Goal: Task Accomplishment & Management: Use online tool/utility

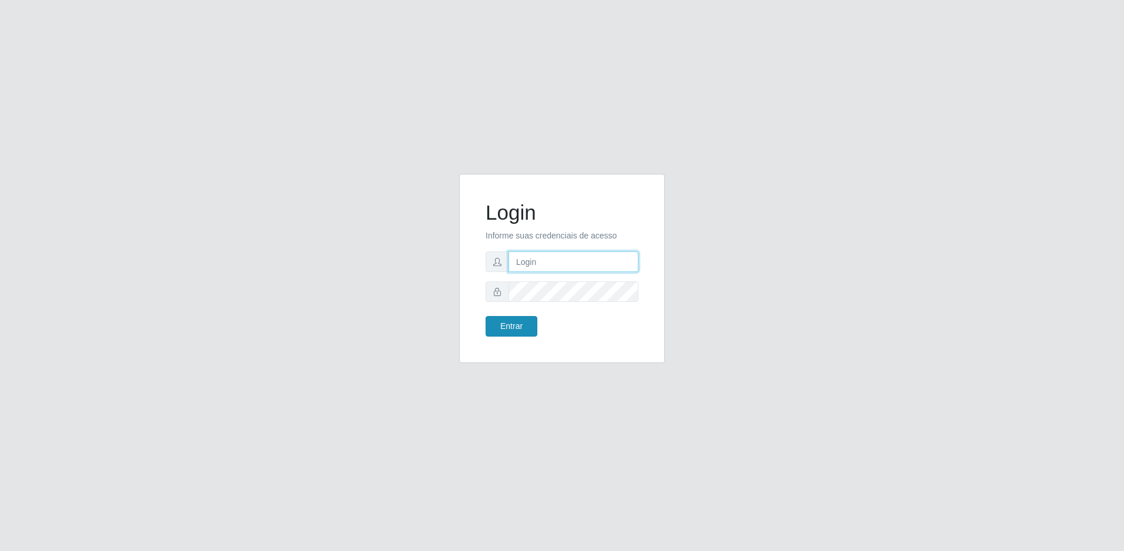
type input "[EMAIL_ADDRESS][DOMAIN_NAME]"
click at [524, 324] on button "Entrar" at bounding box center [512, 326] width 52 height 21
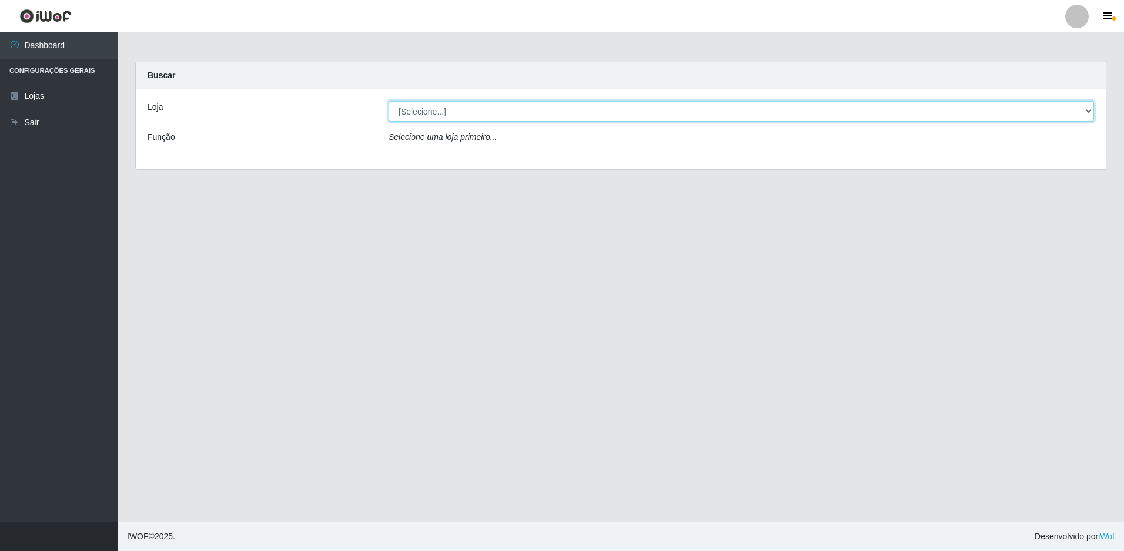
click at [558, 114] on select "[Selecione...] Extrabom - Loja 57 Anchieta" at bounding box center [741, 111] width 705 height 21
select select "470"
click at [389, 101] on select "[Selecione...] Extrabom - Loja 57 Anchieta" at bounding box center [741, 111] width 705 height 21
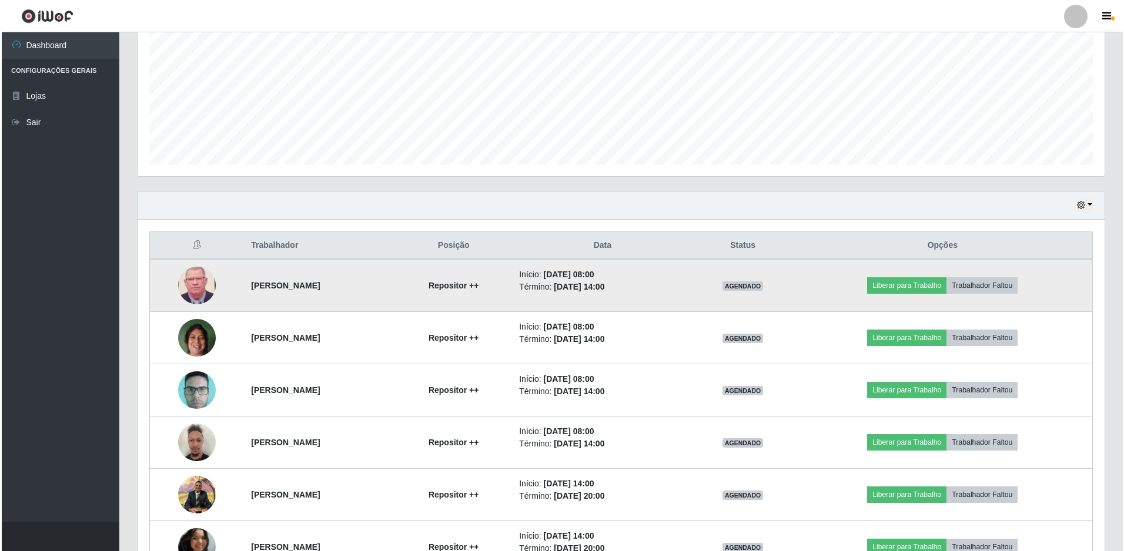
scroll to position [314, 0]
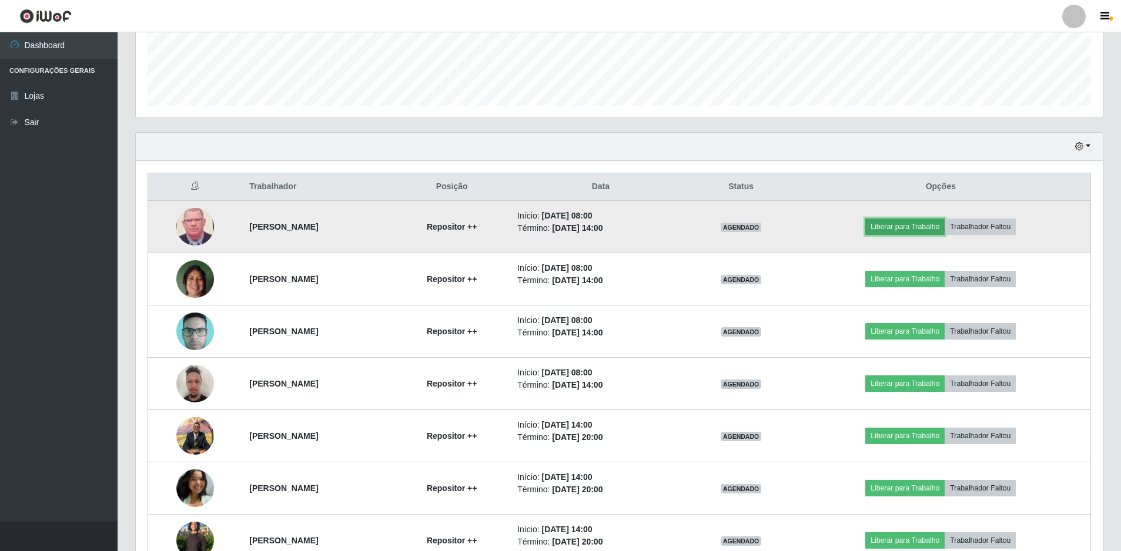
click at [925, 232] on button "Liberar para Trabalho" at bounding box center [904, 227] width 79 height 16
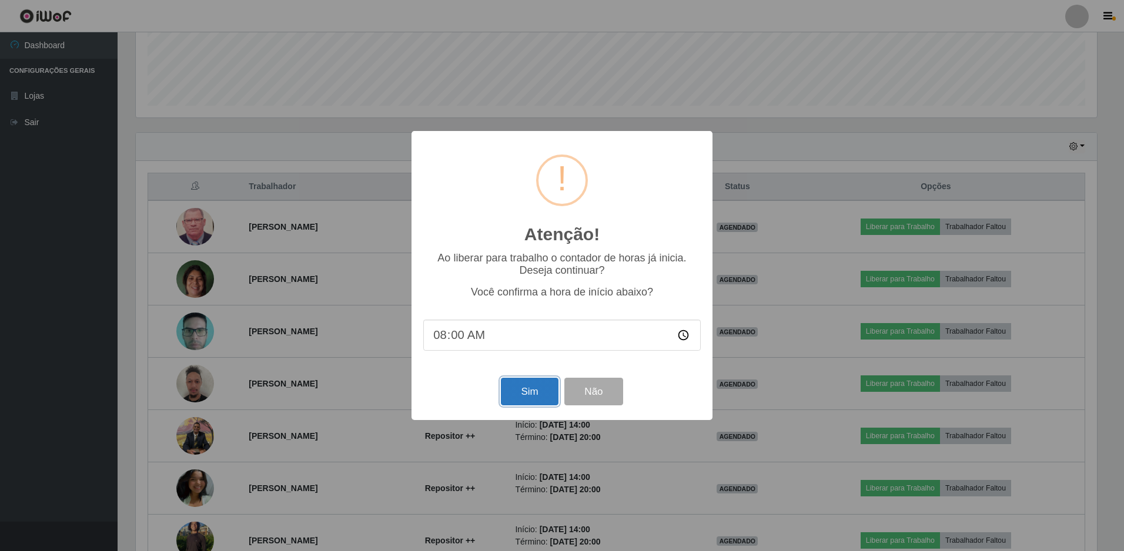
click at [532, 394] on button "Sim" at bounding box center [529, 392] width 57 height 28
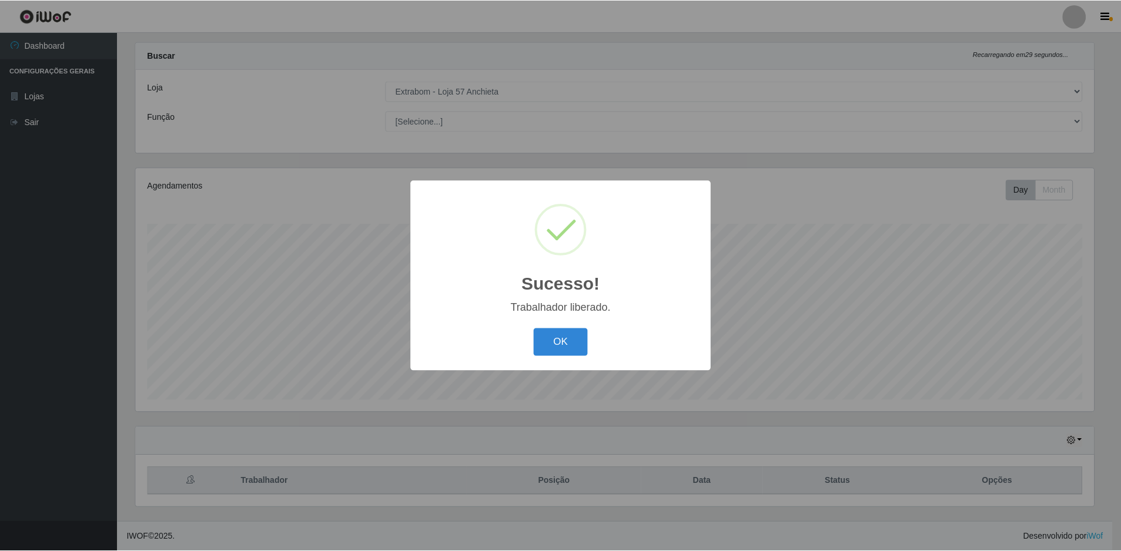
scroll to position [587565, 586848]
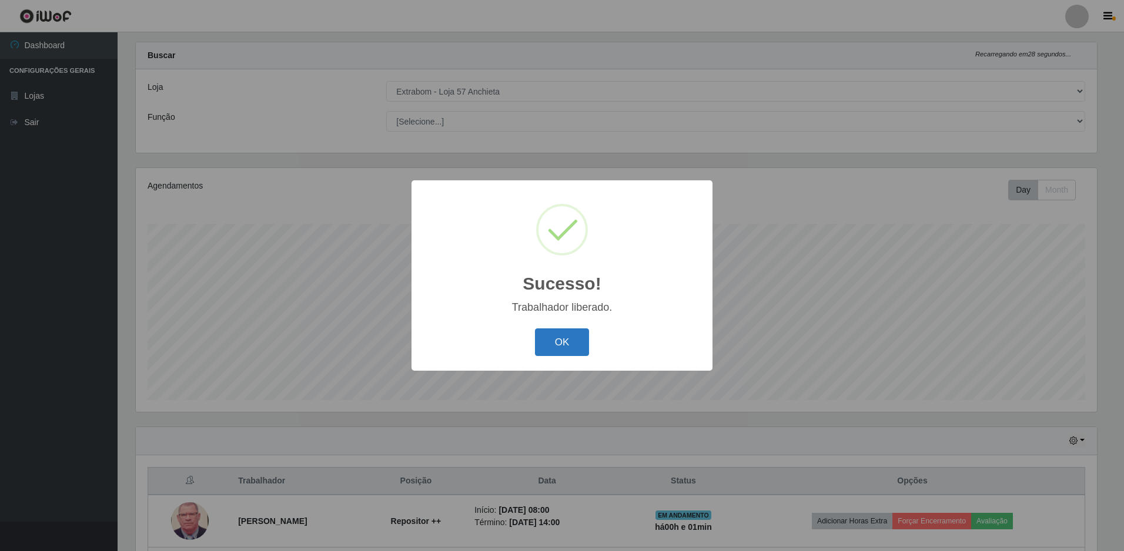
click at [557, 341] on button "OK" at bounding box center [562, 343] width 55 height 28
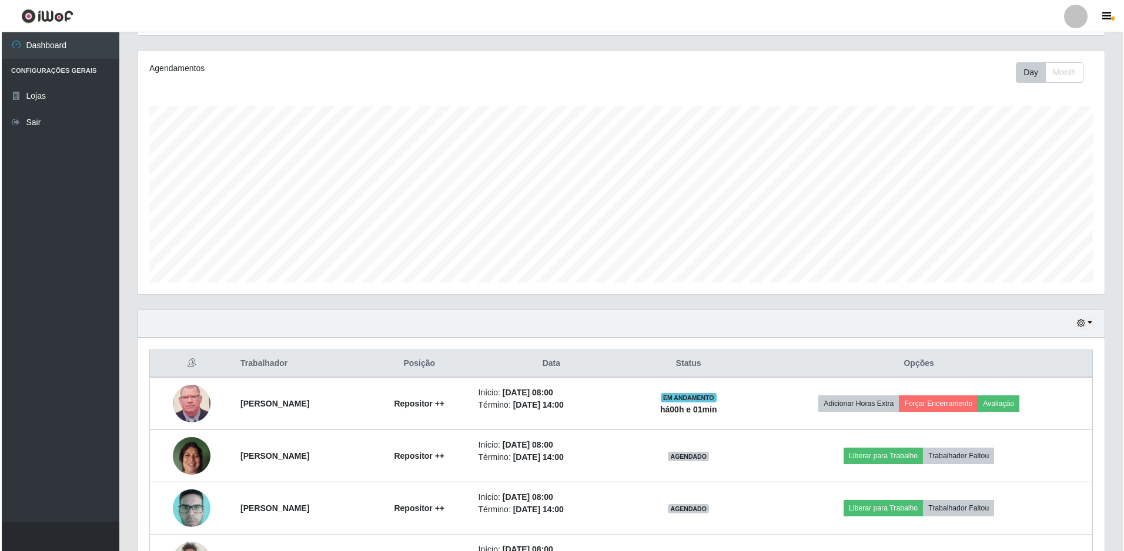
scroll to position [196, 0]
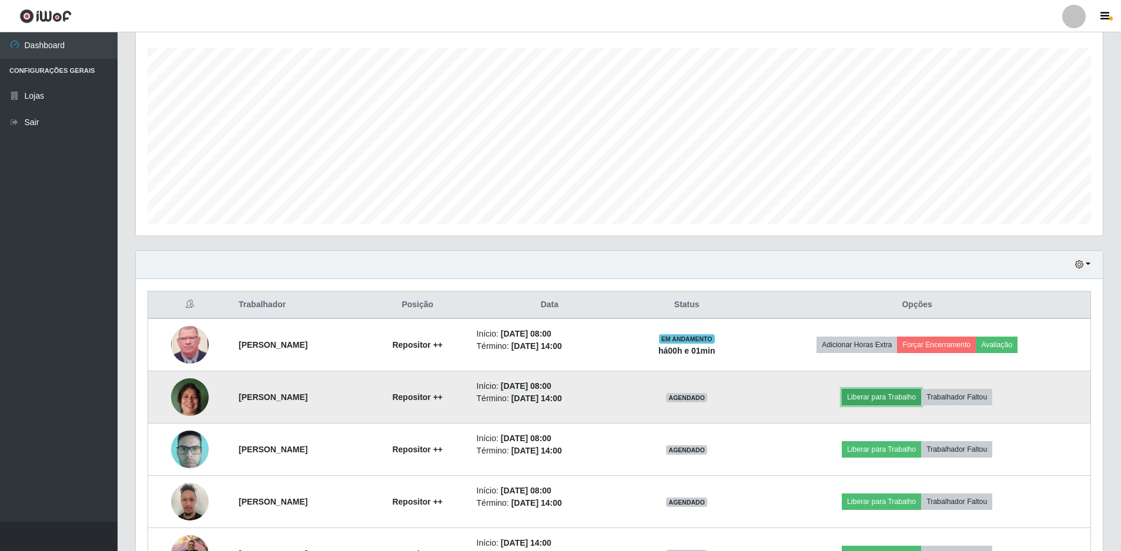
click at [905, 400] on button "Liberar para Trabalho" at bounding box center [881, 397] width 79 height 16
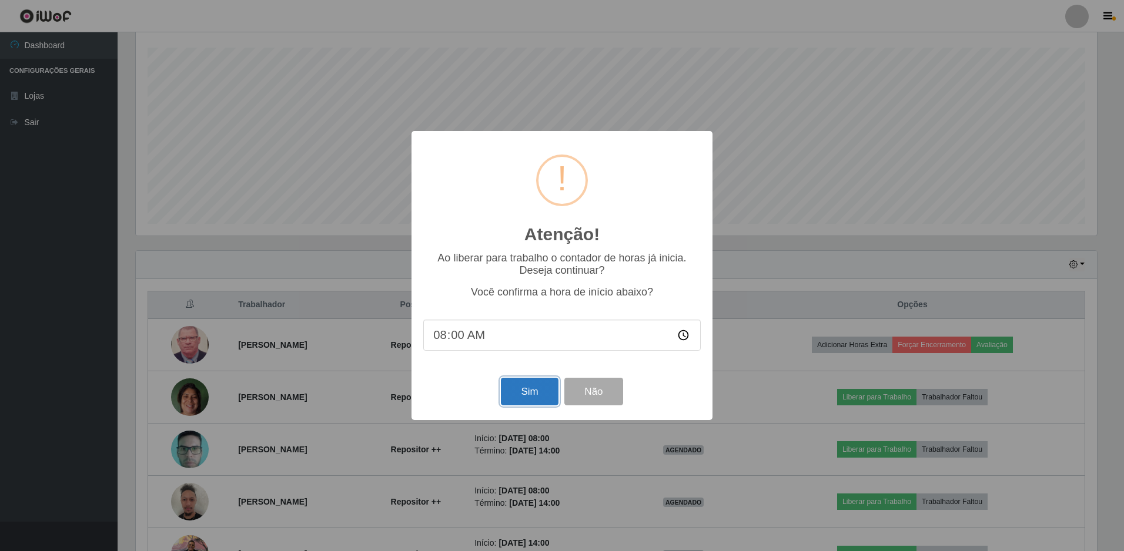
click at [523, 387] on button "Sim" at bounding box center [529, 392] width 57 height 28
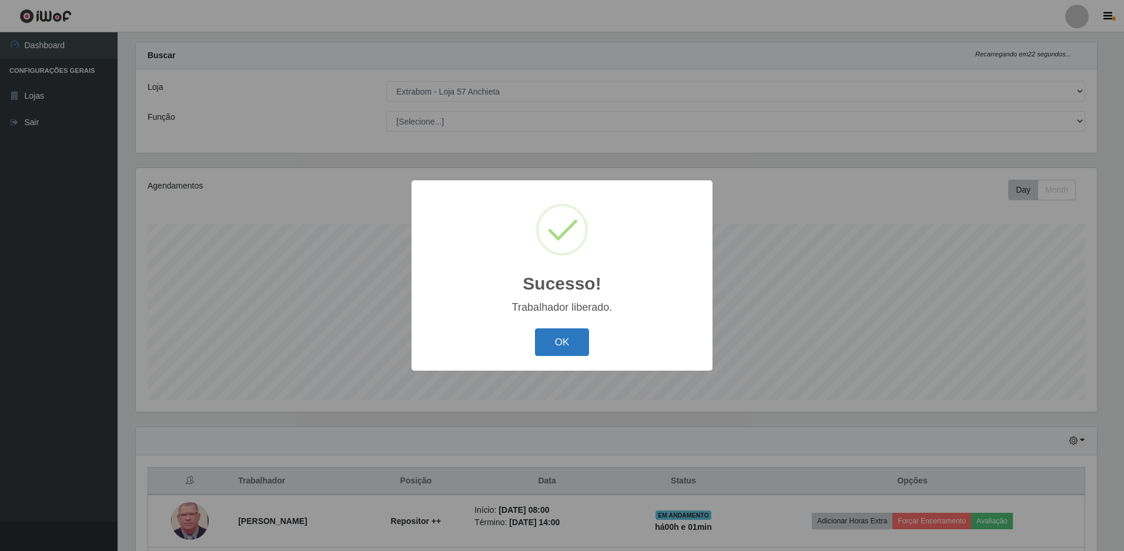
click at [547, 349] on button "OK" at bounding box center [562, 343] width 55 height 28
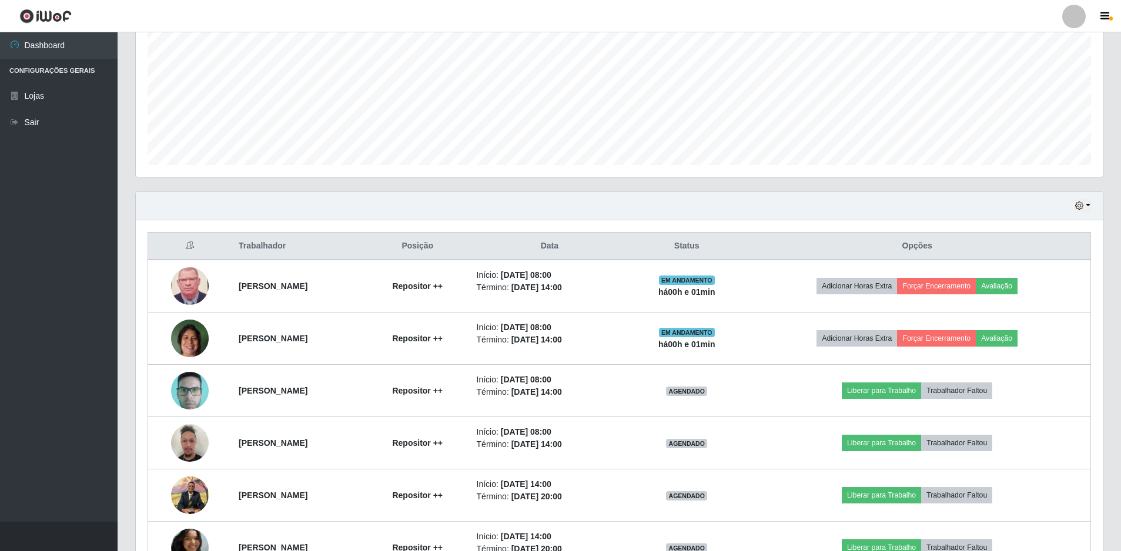
scroll to position [373, 0]
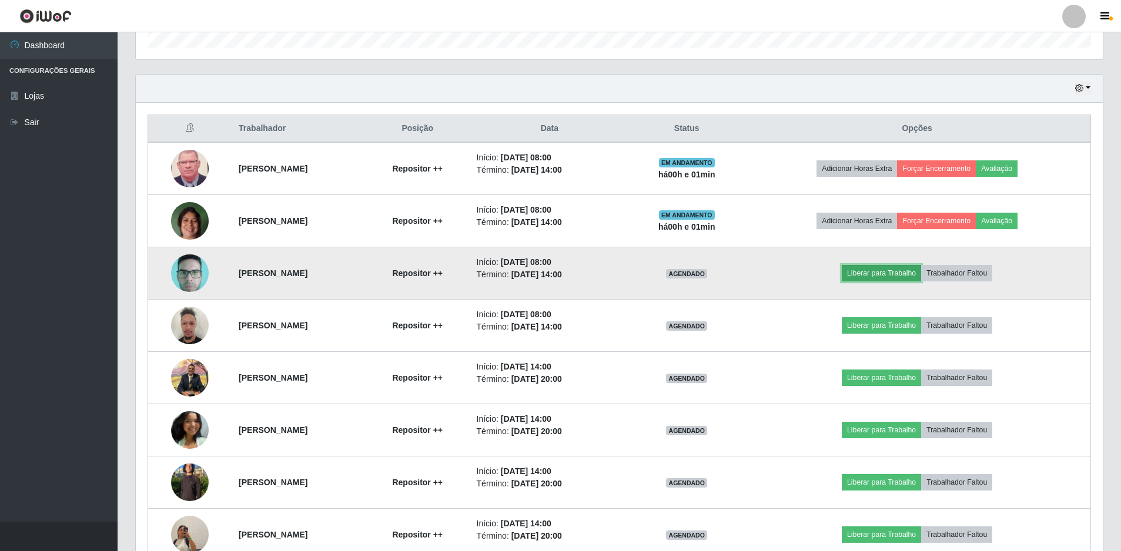
click at [915, 276] on button "Liberar para Trabalho" at bounding box center [881, 273] width 79 height 16
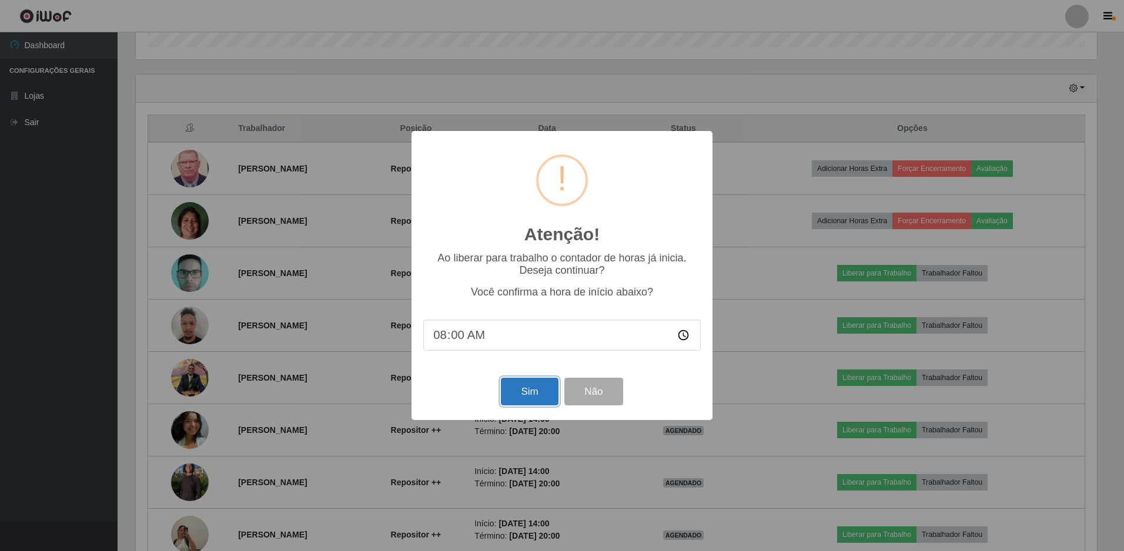
click at [508, 386] on button "Sim" at bounding box center [529, 392] width 57 height 28
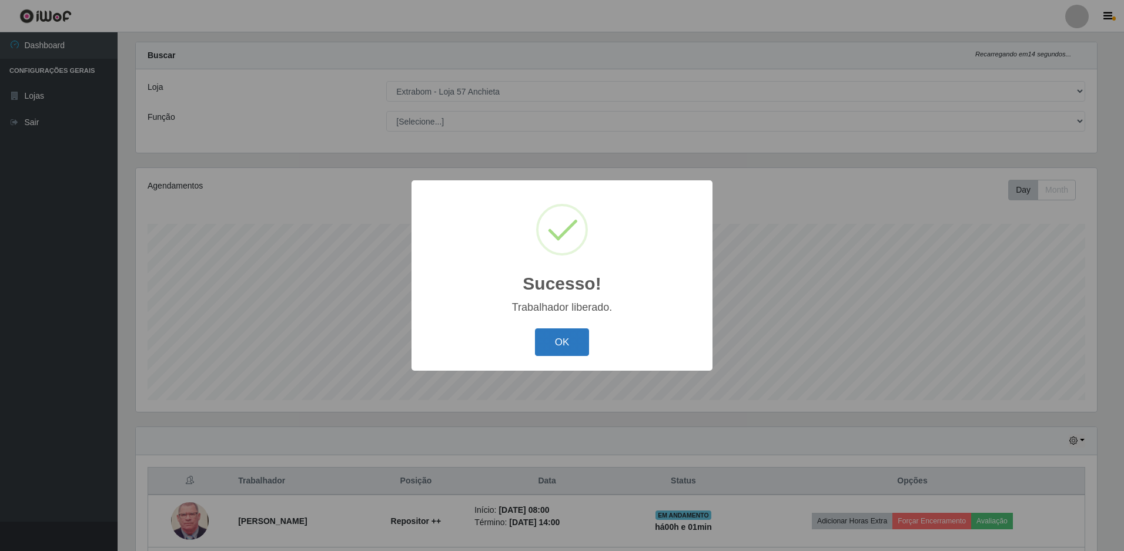
click at [552, 339] on button "OK" at bounding box center [562, 343] width 55 height 28
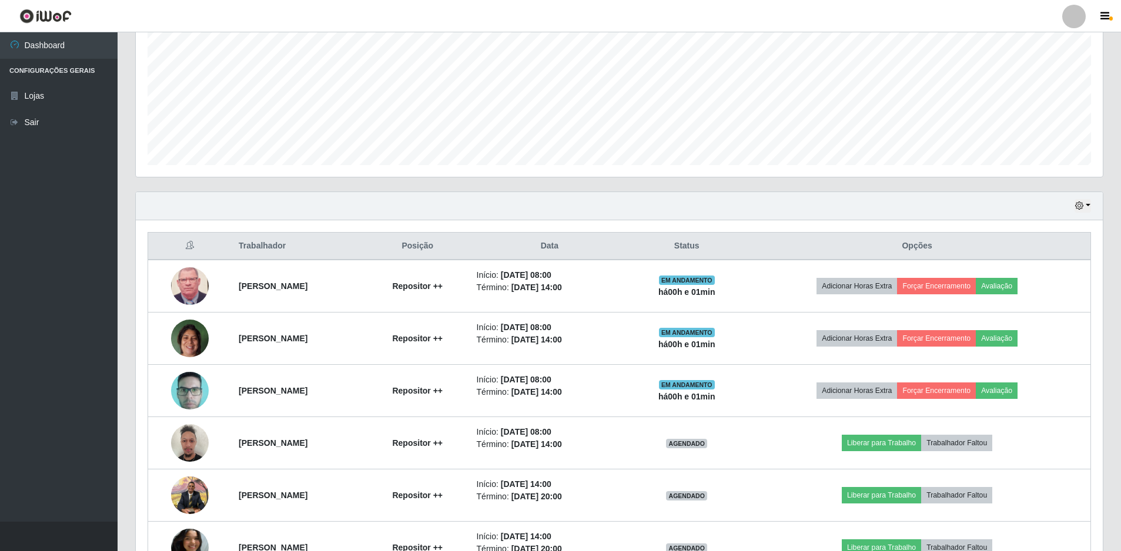
scroll to position [314, 0]
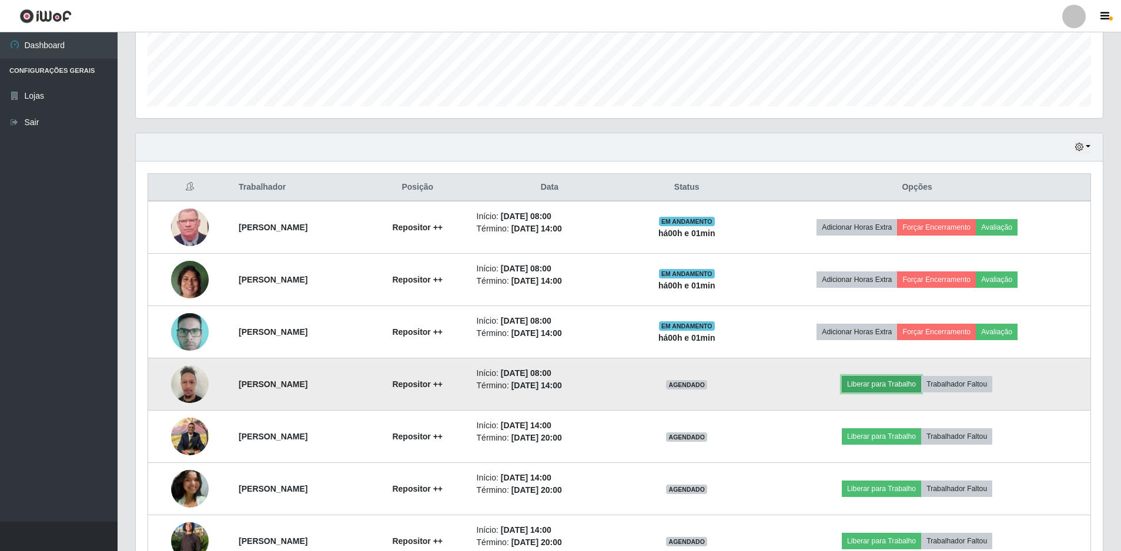
click at [878, 387] on button "Liberar para Trabalho" at bounding box center [881, 384] width 79 height 16
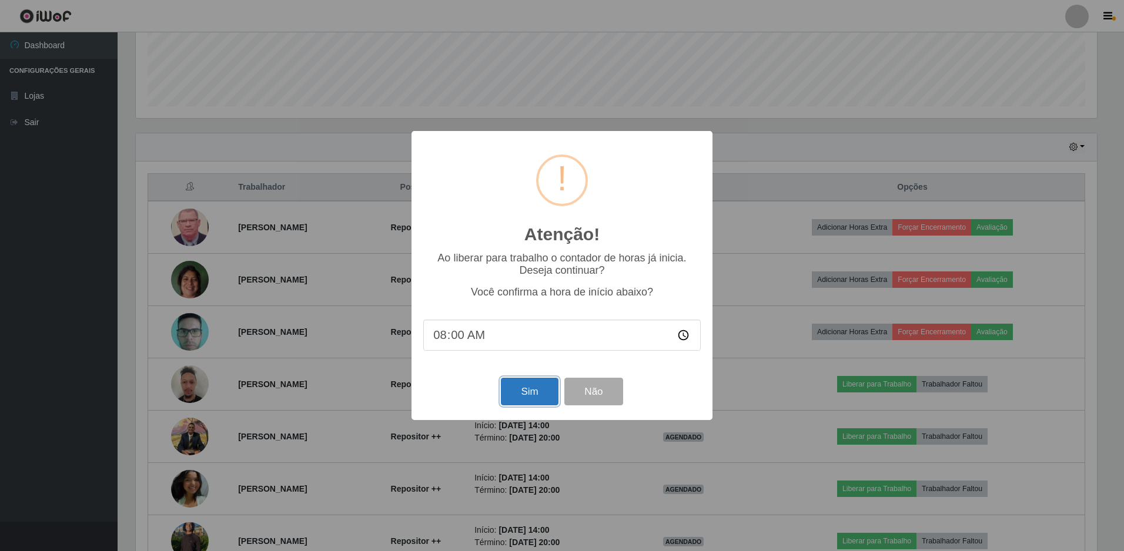
click at [525, 393] on button "Sim" at bounding box center [529, 392] width 57 height 28
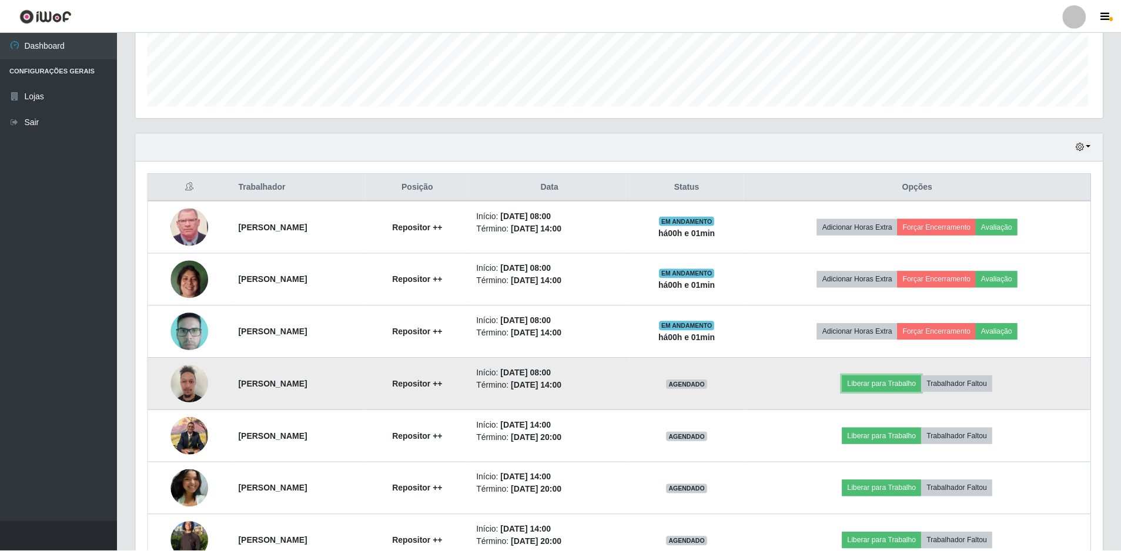
scroll to position [0, 0]
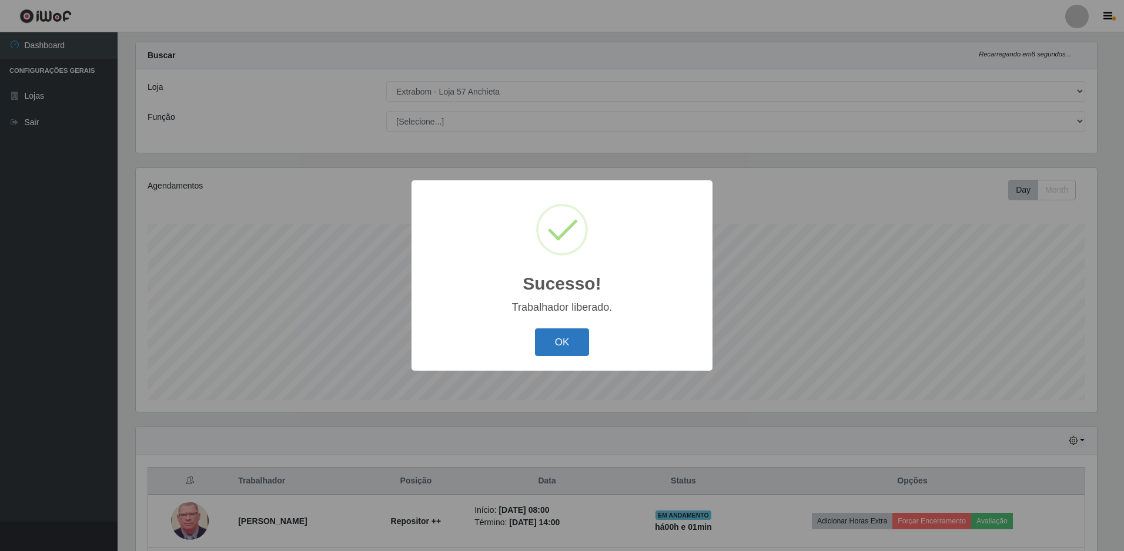
click at [558, 342] on button "OK" at bounding box center [562, 343] width 55 height 28
